Goal: Information Seeking & Learning: Learn about a topic

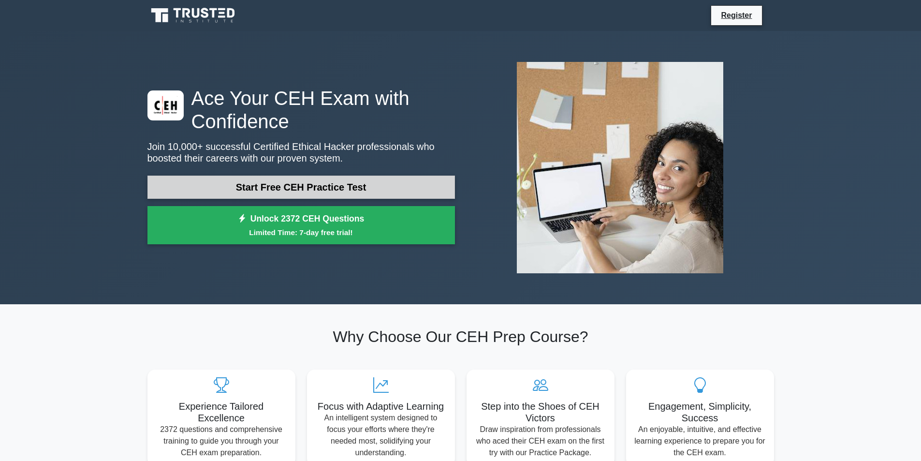
click at [328, 190] on link "Start Free CEH Practice Test" at bounding box center [302, 187] width 308 height 23
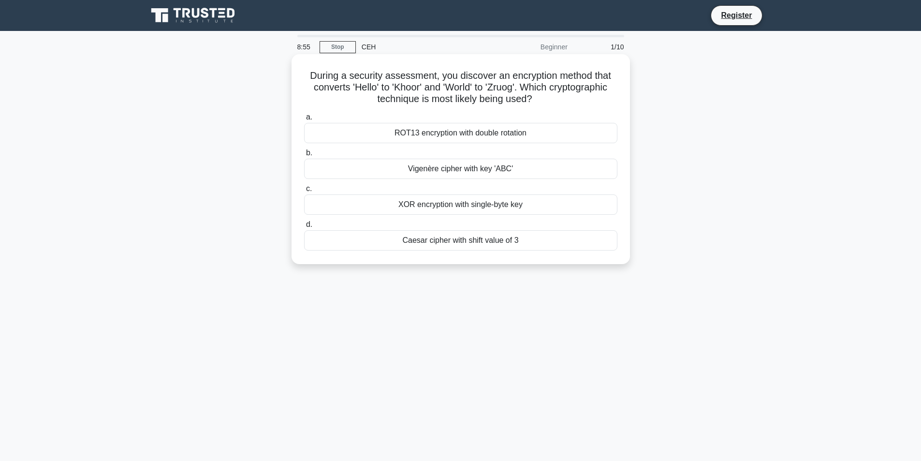
click at [435, 133] on div "ROT13 encryption with double rotation" at bounding box center [460, 133] width 313 height 20
click at [304, 120] on input "a. ROT13 encryption with double rotation" at bounding box center [304, 117] width 0 height 6
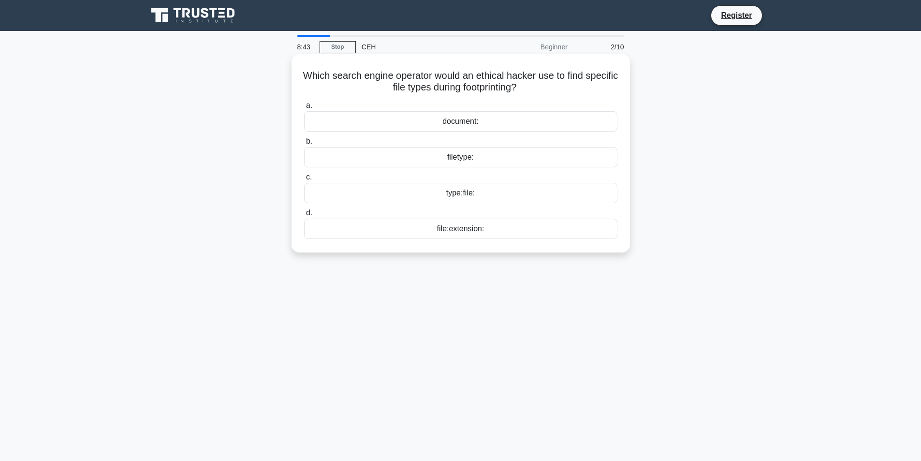
click at [484, 158] on div "filetype:" at bounding box center [460, 157] width 313 height 20
click at [304, 145] on input "b. filetype:" at bounding box center [304, 141] width 0 height 6
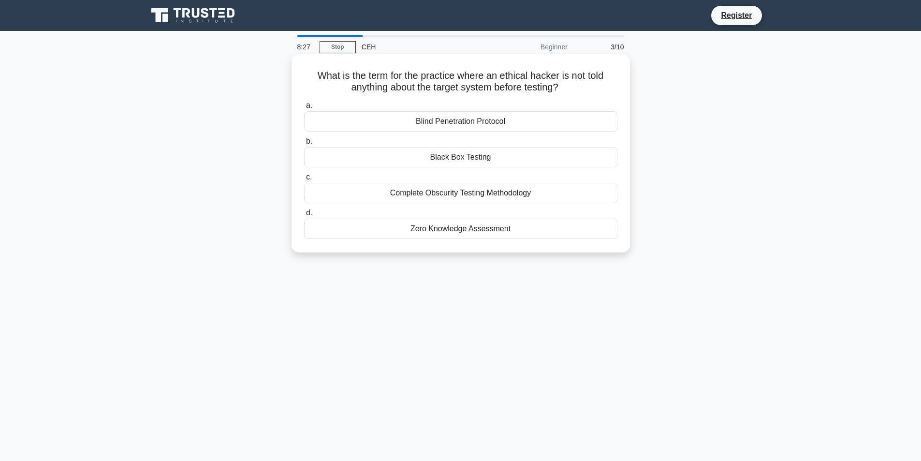
click at [506, 228] on div "Zero Knowledge Assessment" at bounding box center [460, 229] width 313 height 20
click at [304, 216] on input "d. Zero Knowledge Assessment" at bounding box center [304, 213] width 0 height 6
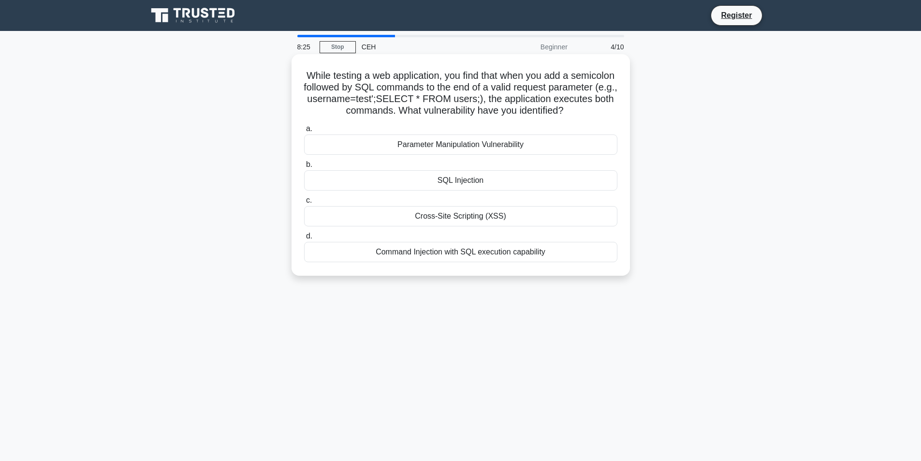
click at [464, 183] on div "SQL Injection" at bounding box center [460, 180] width 313 height 20
click at [304, 168] on input "b. SQL Injection" at bounding box center [304, 165] width 0 height 6
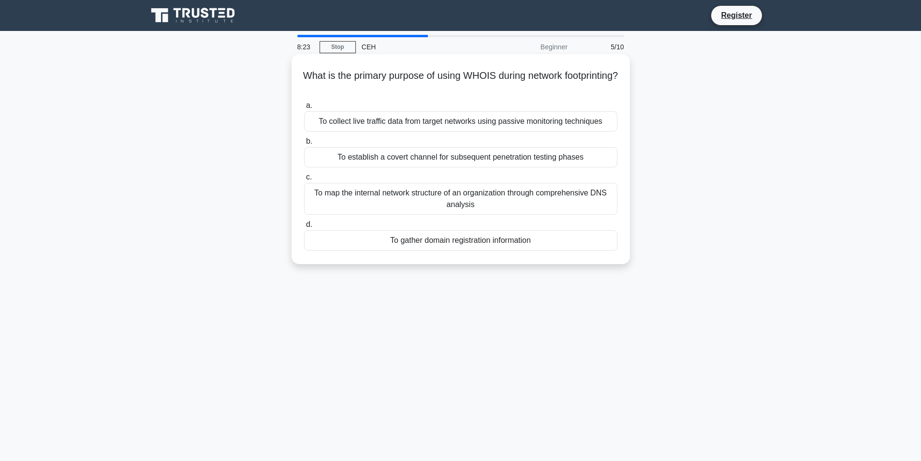
click at [454, 243] on div "To gather domain registration information" at bounding box center [460, 240] width 313 height 20
click at [304, 228] on input "d. To gather domain registration information" at bounding box center [304, 225] width 0 height 6
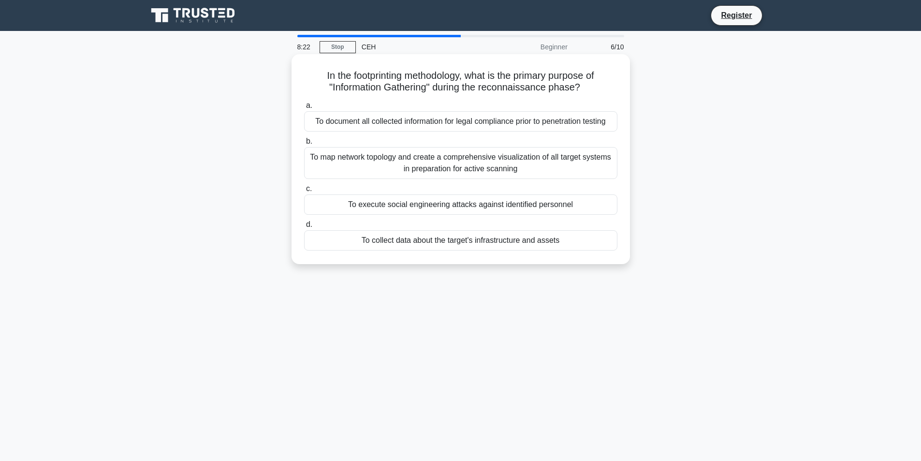
click at [428, 154] on div "To map network topology and create a comprehensive visualization of all target …" at bounding box center [460, 163] width 313 height 32
click at [304, 145] on input "b. To map network topology and create a comprehensive visualization of all targ…" at bounding box center [304, 141] width 0 height 6
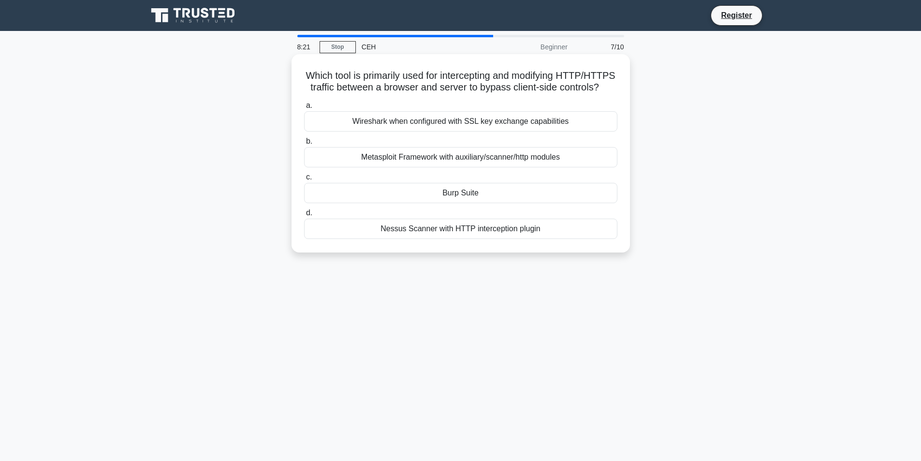
click at [444, 132] on div "Wireshark when configured with SSL key exchange capabilities" at bounding box center [460, 121] width 313 height 20
click at [304, 109] on input "a. Wireshark when configured with SSL key exchange capabilities" at bounding box center [304, 106] width 0 height 6
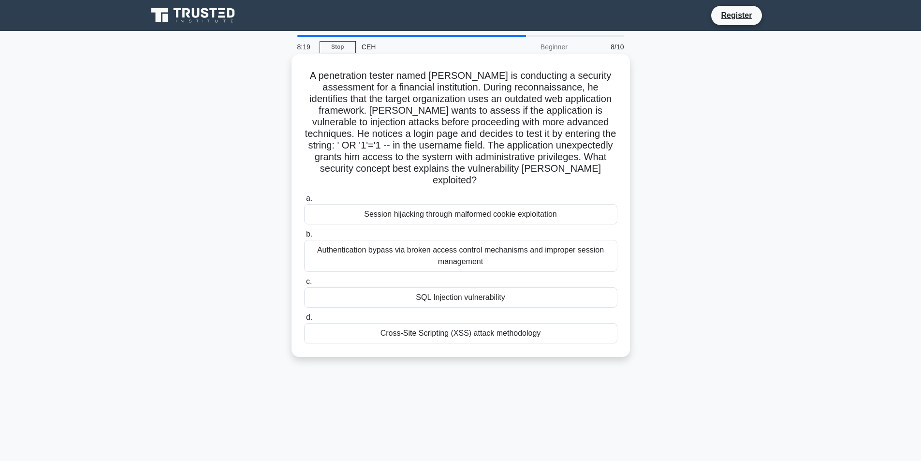
click at [476, 291] on div "SQL Injection vulnerability" at bounding box center [460, 297] width 313 height 20
click at [460, 287] on div "SQL Injection vulnerability" at bounding box center [460, 297] width 313 height 20
click at [304, 285] on input "c. SQL Injection vulnerability" at bounding box center [304, 282] width 0 height 6
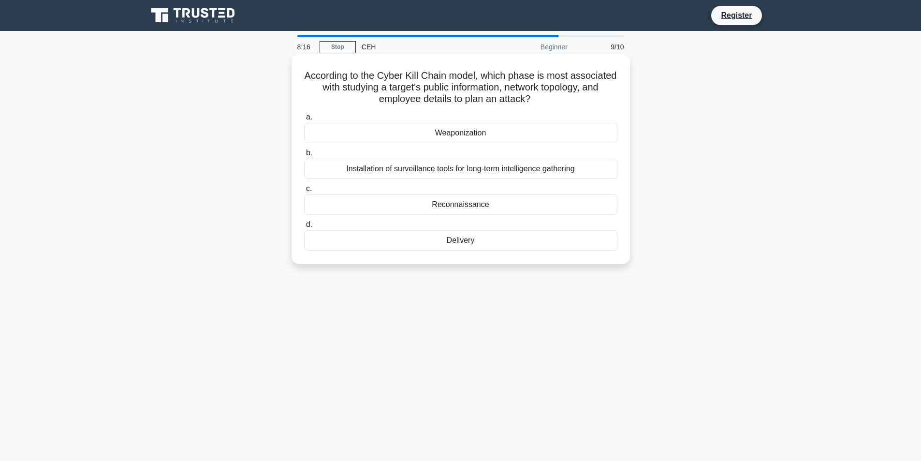
click at [476, 249] on div "Delivery" at bounding box center [460, 240] width 313 height 20
click at [304, 228] on input "d. Delivery" at bounding box center [304, 225] width 0 height 6
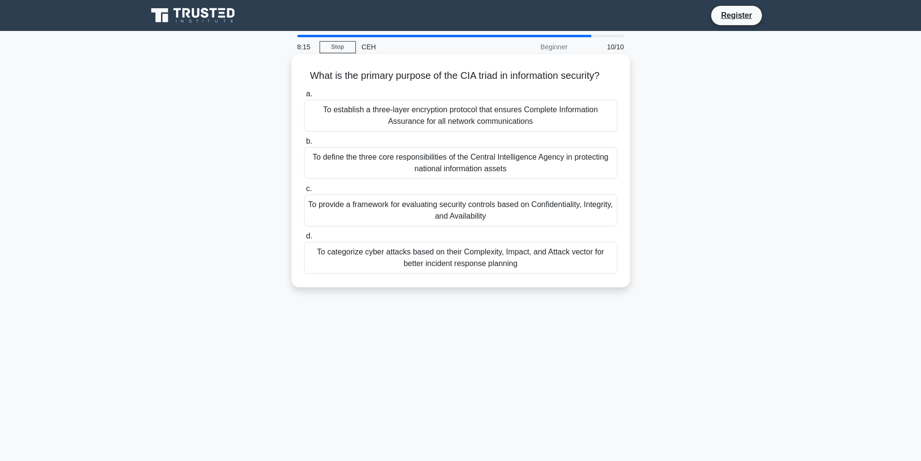
click at [485, 225] on div "To provide a framework for evaluating security controls based on Confidentialit…" at bounding box center [460, 210] width 313 height 32
click at [304, 192] on input "c. To provide a framework for evaluating security controls based on Confidentia…" at bounding box center [304, 189] width 0 height 6
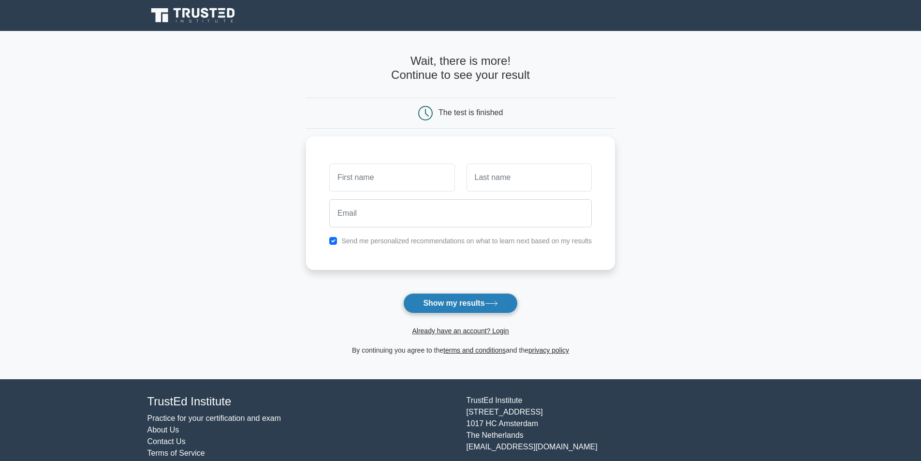
click at [450, 308] on button "Show my results" at bounding box center [460, 303] width 114 height 20
